Goal: Find specific fact: Find specific fact

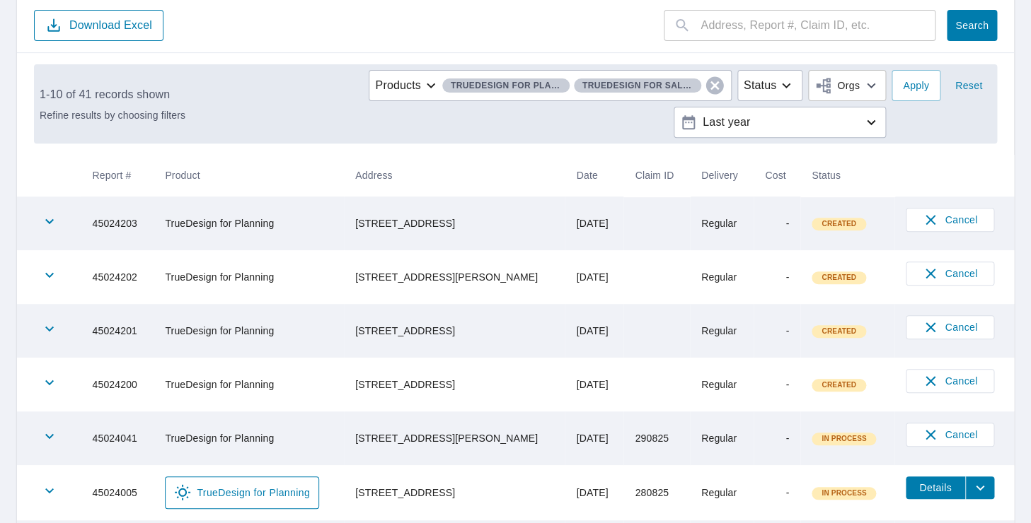
scroll to position [141, 0]
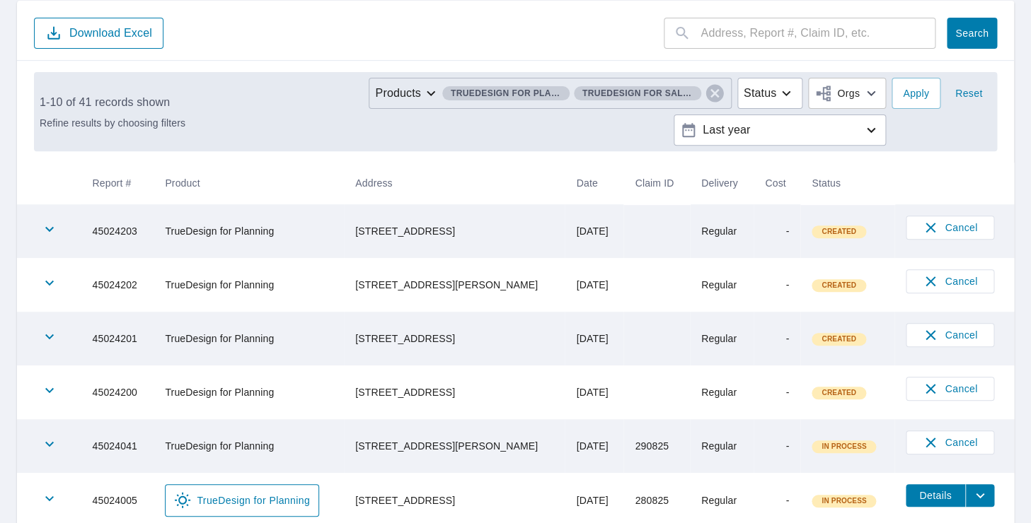
click at [683, 93] on span "TrueDesign for Sales" at bounding box center [637, 93] width 127 height 15
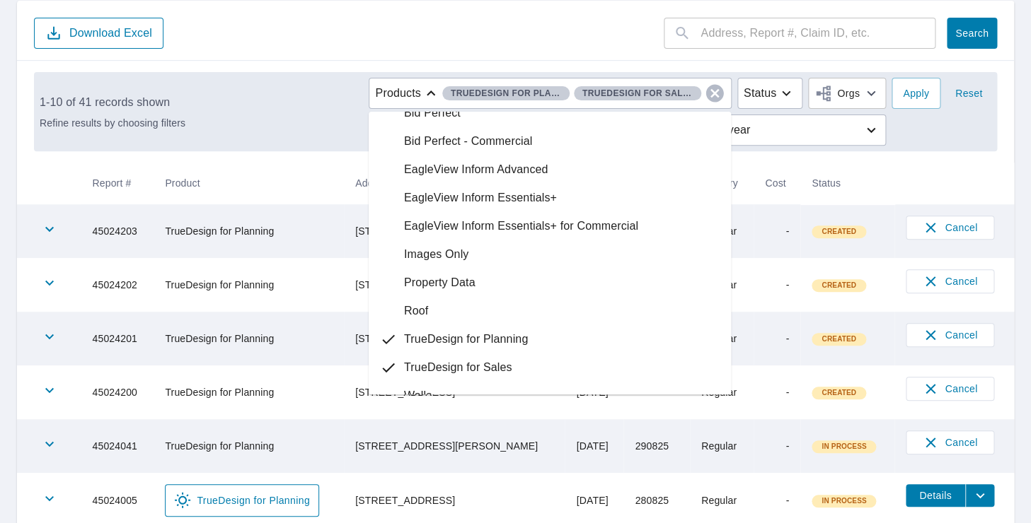
scroll to position [10, 0]
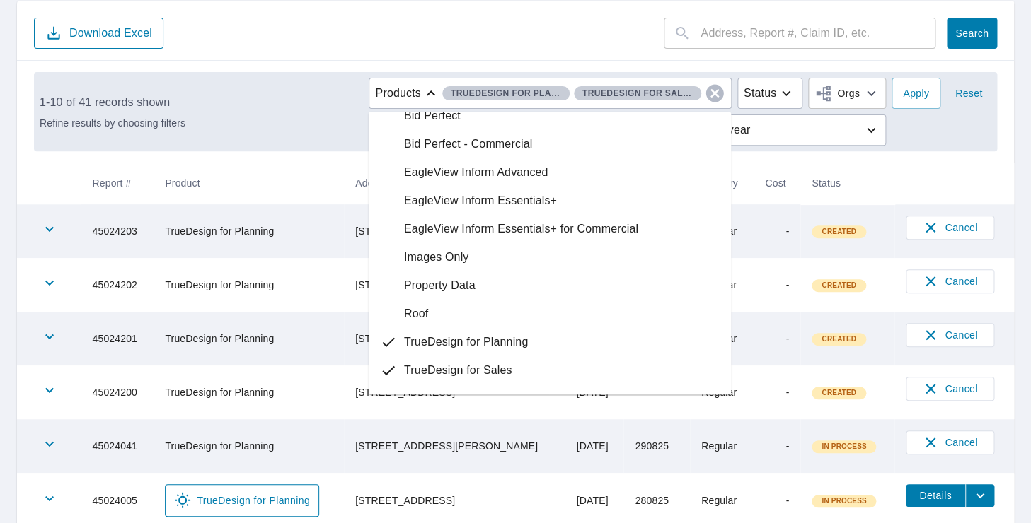
click at [436, 315] on div "Roof" at bounding box center [550, 314] width 362 height 28
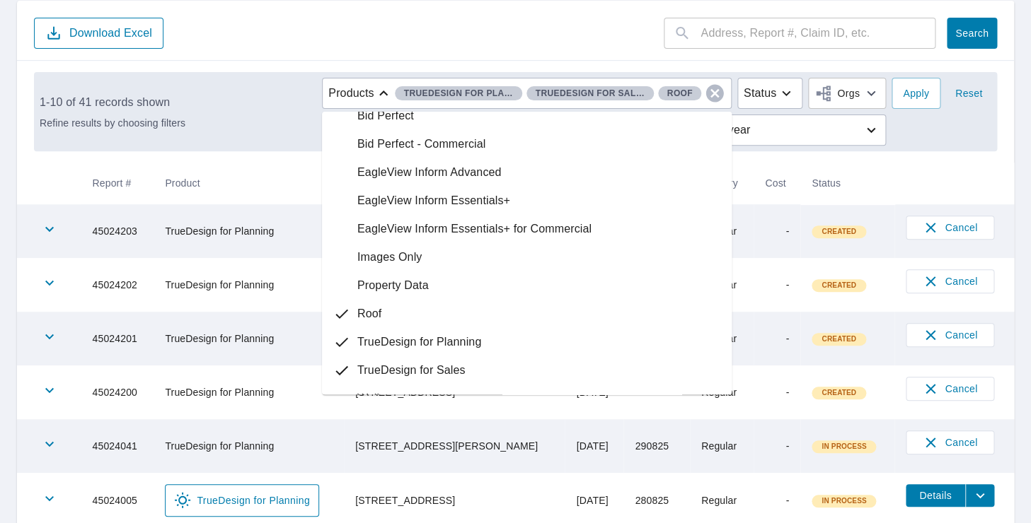
click at [398, 344] on p "TrueDesign for Planning" at bounding box center [419, 342] width 124 height 17
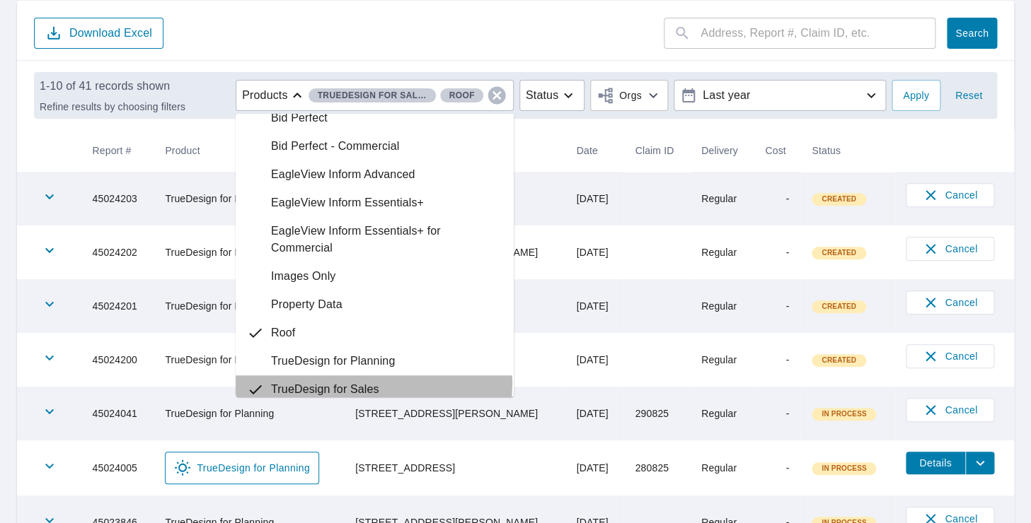
click at [349, 383] on p "TrueDesign for Sales" at bounding box center [325, 389] width 108 height 17
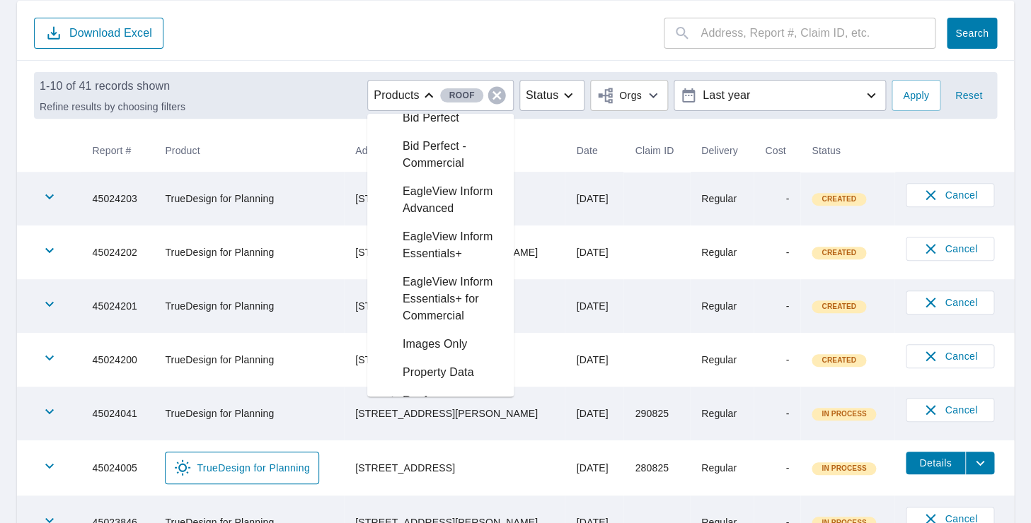
click at [535, 21] on form "​ Search Download Excel" at bounding box center [515, 33] width 963 height 31
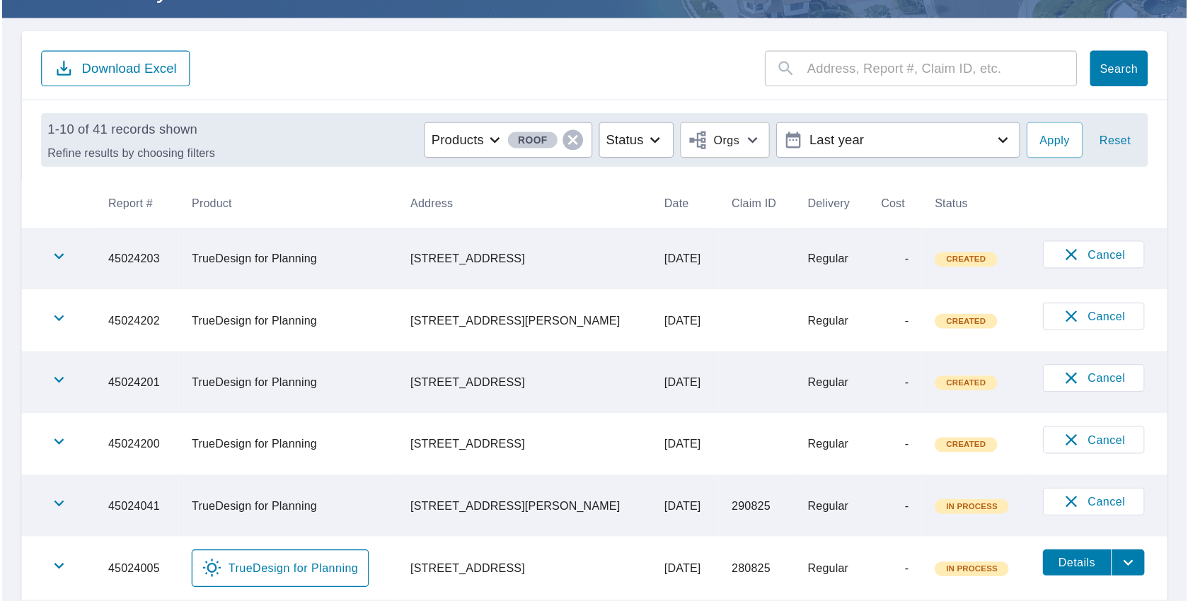
scroll to position [78, 0]
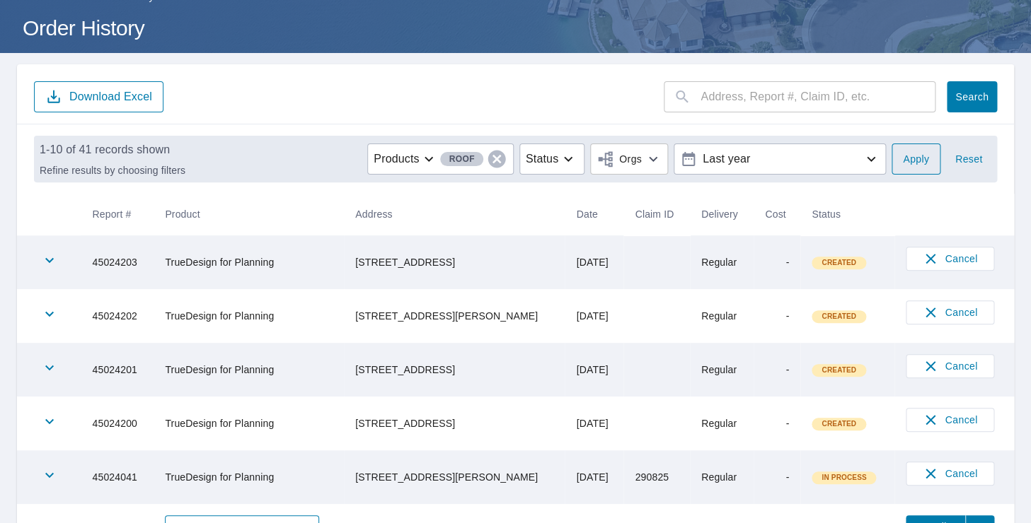
click at [900, 158] on button "Apply" at bounding box center [915, 159] width 49 height 31
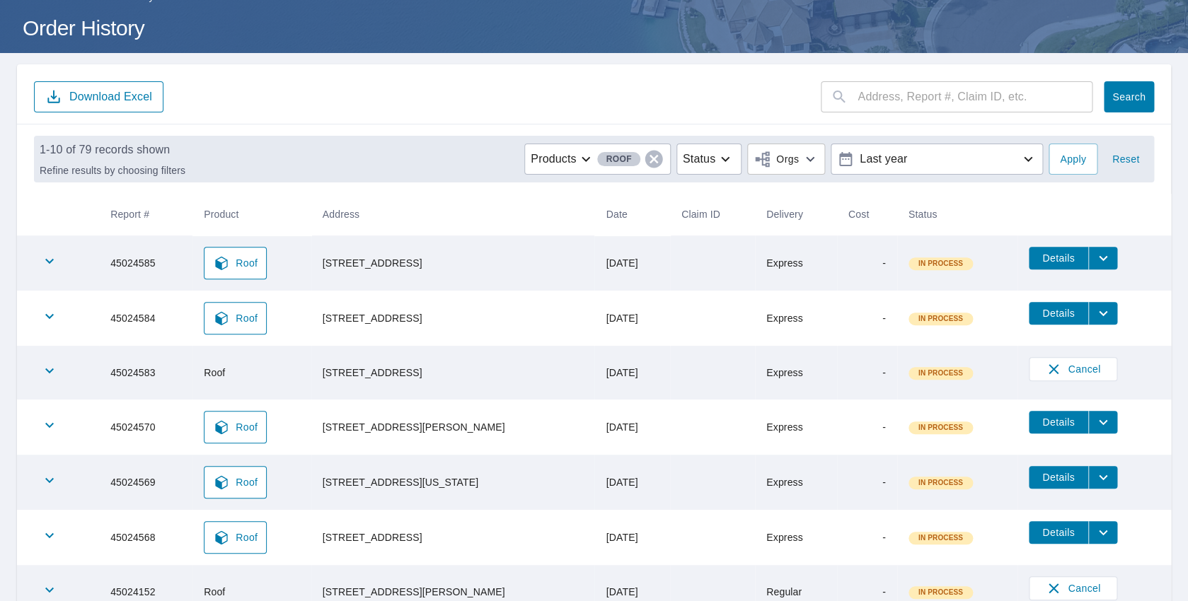
drag, startPoint x: 422, startPoint y: 326, endPoint x: 391, endPoint y: 321, distance: 31.5
click at [391, 321] on div "[STREET_ADDRESS]" at bounding box center [453, 318] width 261 height 14
copy div "75078"
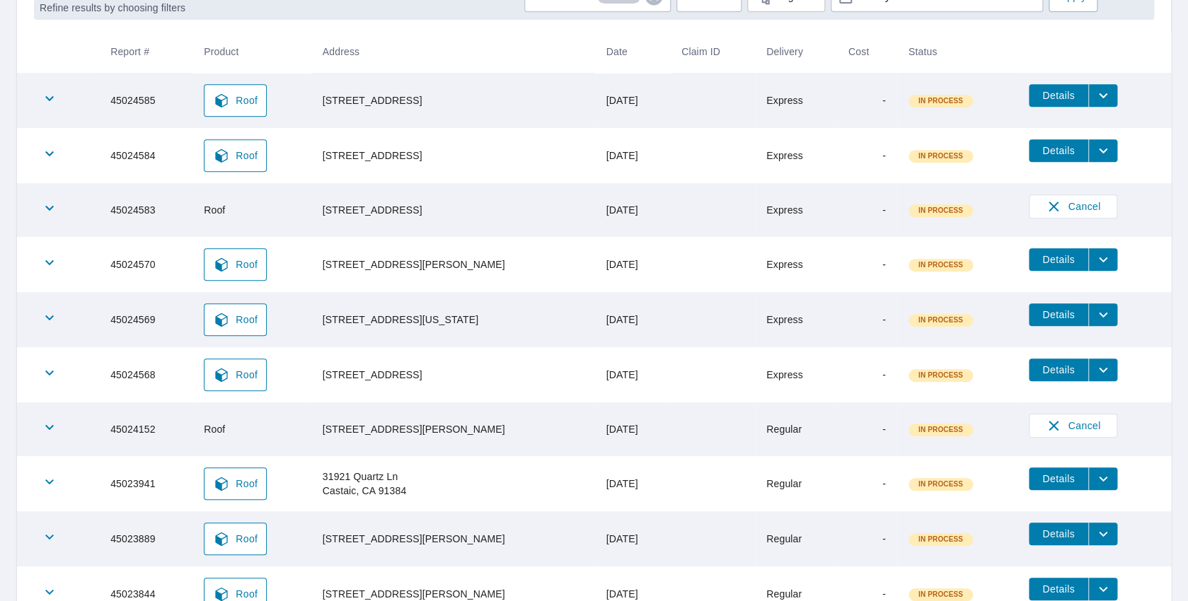
scroll to position [249, 0]
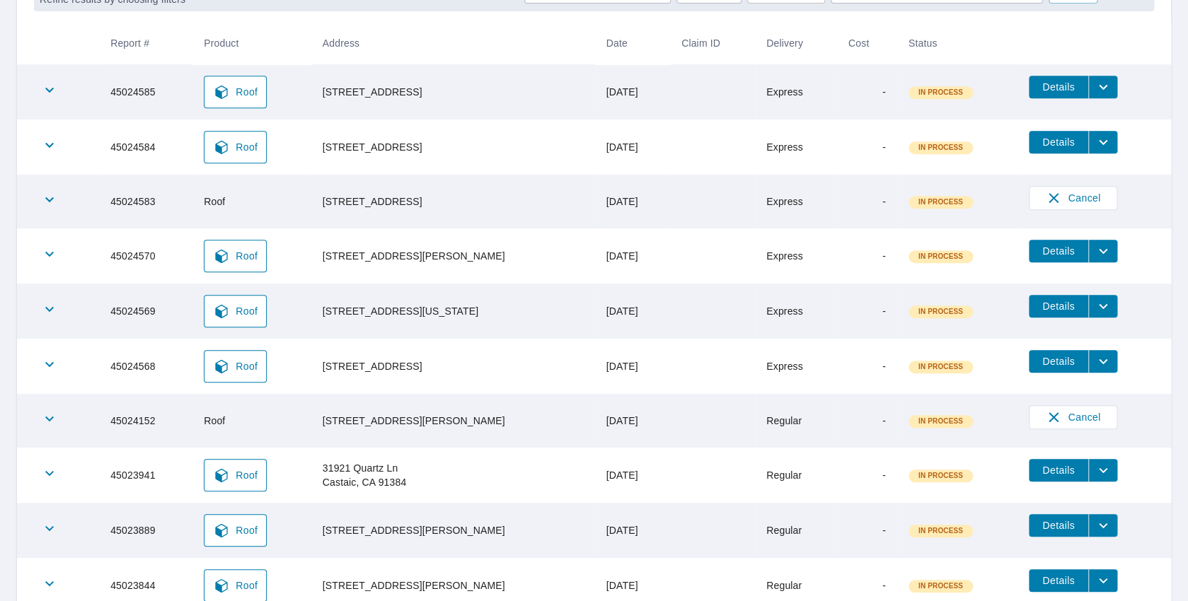
click at [428, 373] on div "[STREET_ADDRESS]" at bounding box center [453, 366] width 261 height 14
copy div "32084"
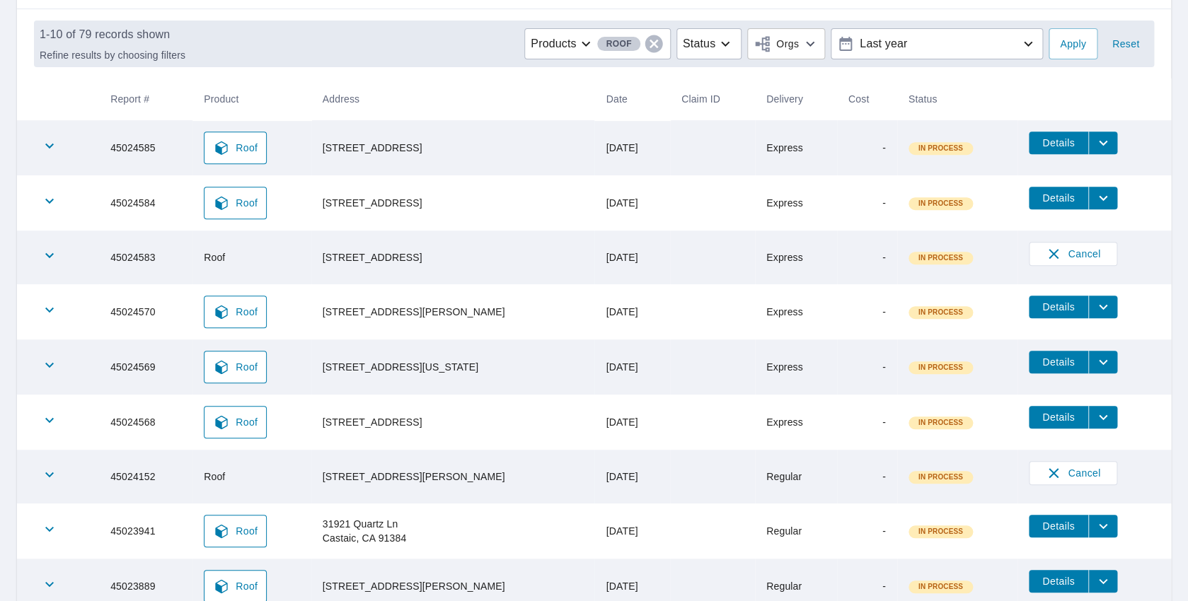
click at [408, 210] on div "[STREET_ADDRESS]" at bounding box center [453, 203] width 261 height 14
copy div "75078"
click at [404, 210] on div "[STREET_ADDRESS]" at bounding box center [453, 203] width 261 height 14
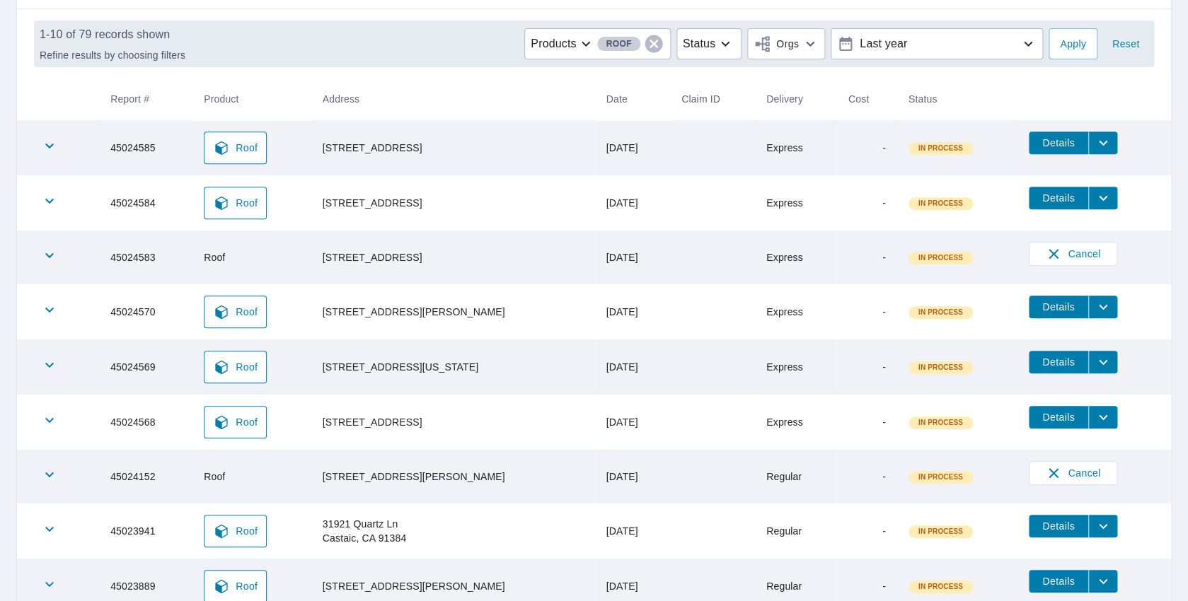
copy div "75078"
click at [407, 209] on div "[STREET_ADDRESS]" at bounding box center [453, 203] width 261 height 14
copy div "75078"
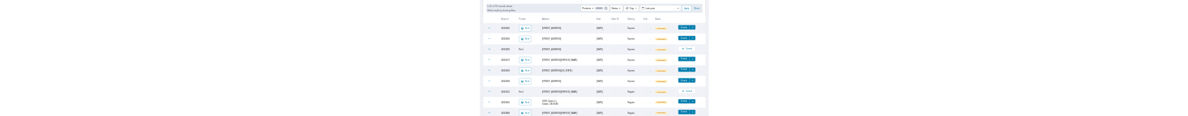
scroll to position [365, 0]
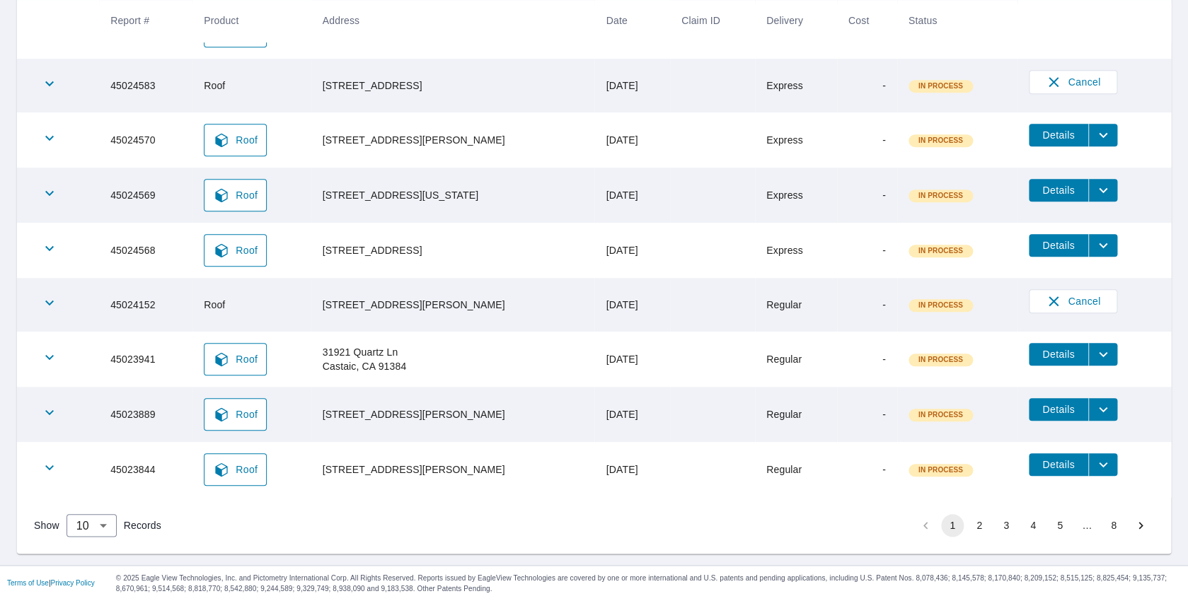
click at [410, 385] on div "[STREET_ADDRESS][PERSON_NAME]" at bounding box center [453, 470] width 261 height 14
copy div "37205"
click at [424, 385] on div "[STREET_ADDRESS][PERSON_NAME]" at bounding box center [453, 414] width 261 height 14
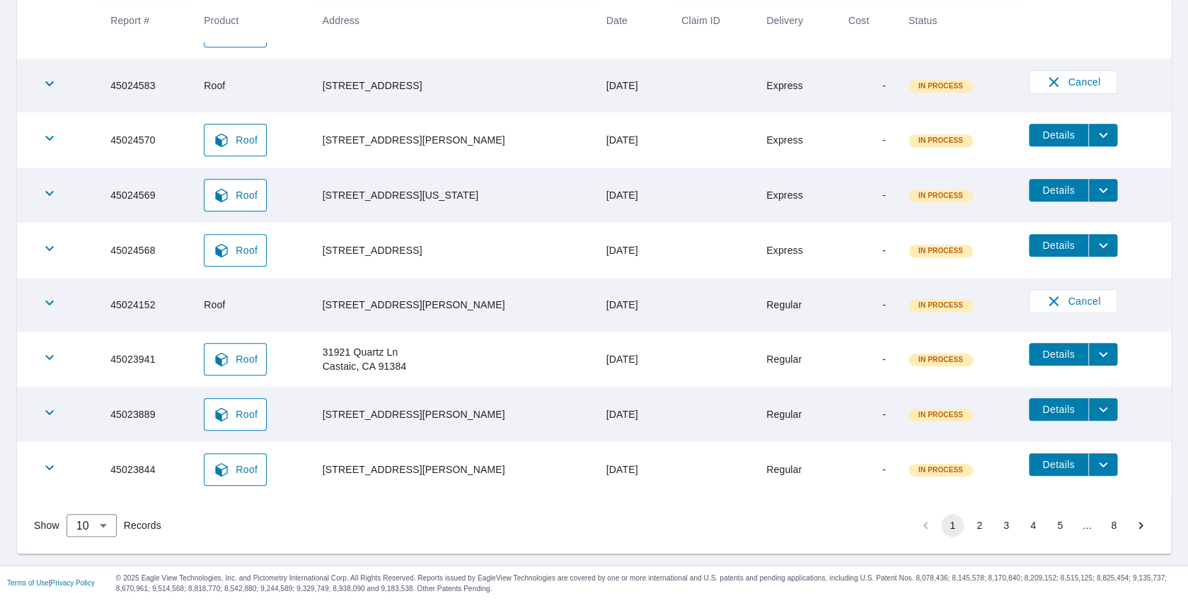
copy div "06492"
